Goal: Complete application form

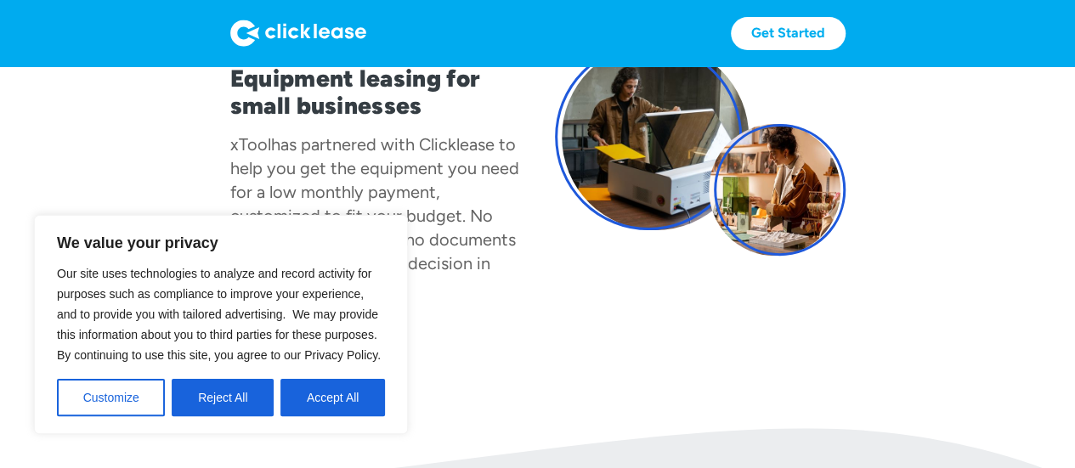
scroll to position [170, 0]
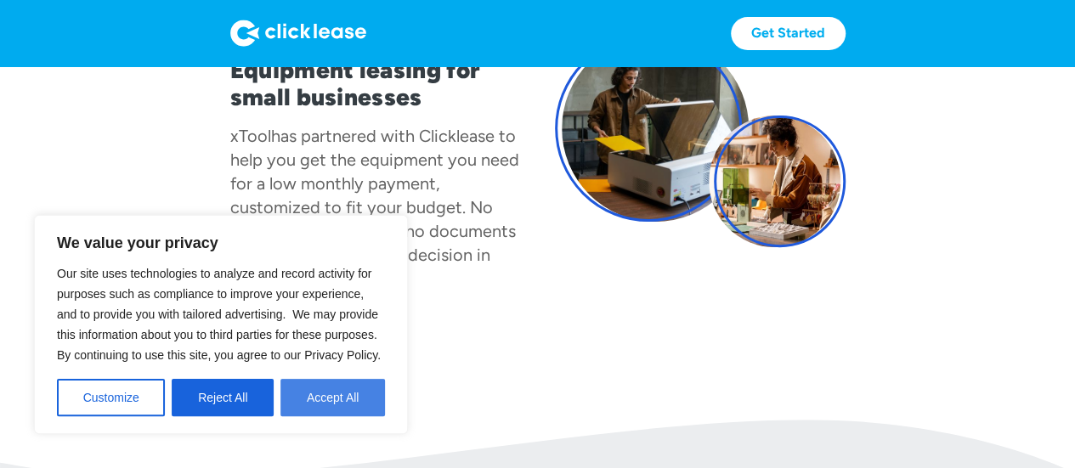
click at [304, 400] on button "Accept All" at bounding box center [332, 397] width 104 height 37
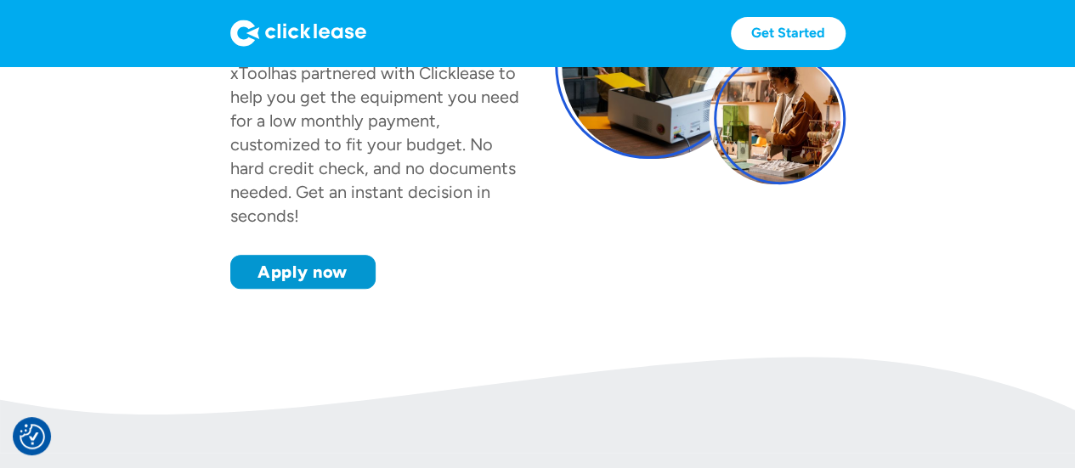
scroll to position [255, 0]
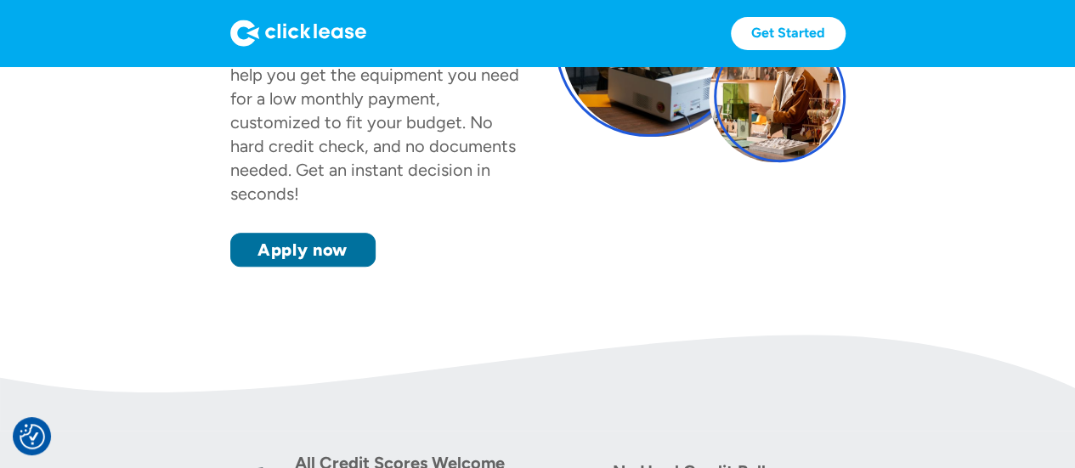
click at [347, 245] on link "Apply now" at bounding box center [302, 250] width 145 height 34
